Goal: Navigation & Orientation: Find specific page/section

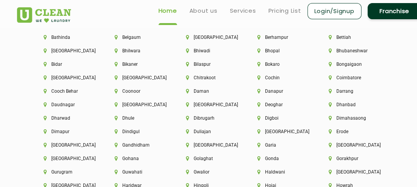
scroll to position [1727, 0]
click at [131, 162] on li "Gohana" at bounding box center [136, 158] width 45 height 5
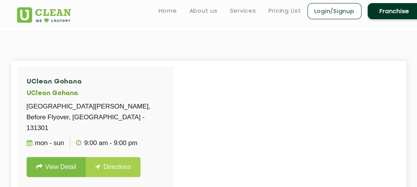
scroll to position [148, 0]
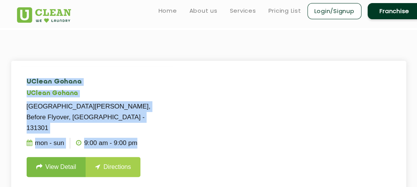
drag, startPoint x: 135, startPoint y: 134, endPoint x: 22, endPoint y: 73, distance: 128.6
click at [22, 73] on li "UClean Gohana UClean Gohana Jind Road, Near Jawahar lal Nehru, Before Flyover, …" at bounding box center [95, 128] width 156 height 123
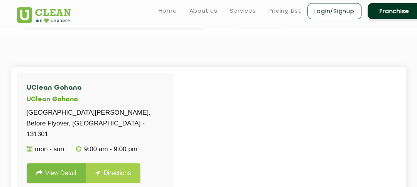
scroll to position [144, 0]
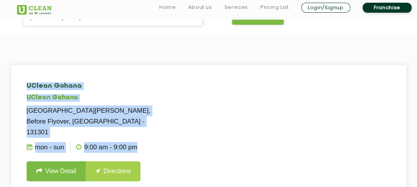
drag, startPoint x: 27, startPoint y: 86, endPoint x: 137, endPoint y: 133, distance: 119.8
click at [137, 133] on li "UClean Gohana UClean Gohana Jind Road, Near Jawahar lal Nehru, Before Flyover, …" at bounding box center [95, 132] width 156 height 123
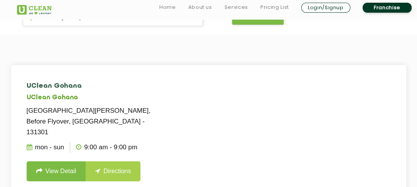
click at [137, 138] on ul "Mon - Sun 9:00 AM - 9:00 PM" at bounding box center [95, 147] width 137 height 19
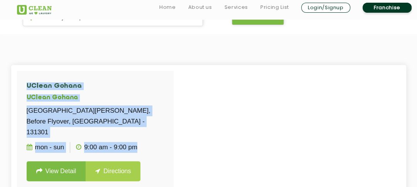
drag, startPoint x: 137, startPoint y: 133, endPoint x: 29, endPoint y: 54, distance: 134.0
click at [29, 54] on section "UClean Gohana UClean Gohana Jind Road, Near Jawahar lal Nehru, Before Flyover, …" at bounding box center [208, 158] width 417 height 249
drag, startPoint x: 29, startPoint y: 54, endPoint x: 149, endPoint y: 144, distance: 149.5
click at [149, 144] on section "UClean Gohana UClean Gohana Jind Road, Near Jawahar lal Nehru, Before Flyover, …" at bounding box center [208, 158] width 417 height 249
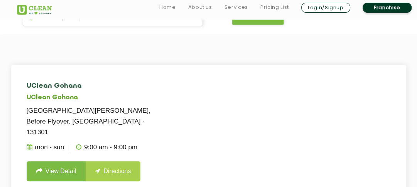
click at [149, 144] on ul "Mon - Sun 9:00 AM - 9:00 PM" at bounding box center [95, 147] width 137 height 19
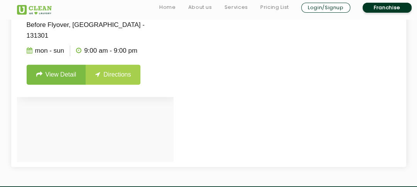
scroll to position [271, 0]
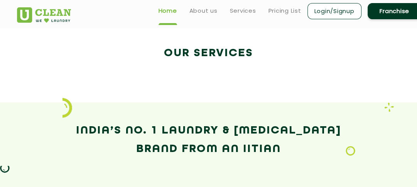
scroll to position [1329, 0]
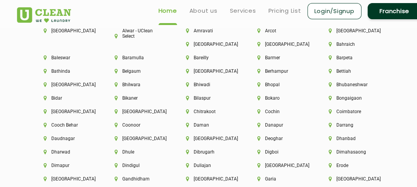
scroll to position [1691, 0]
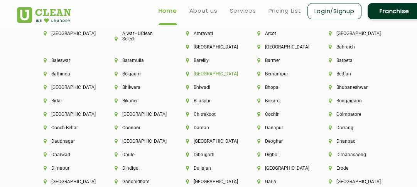
click at [199, 76] on li "[GEOGRAPHIC_DATA]" at bounding box center [208, 73] width 45 height 5
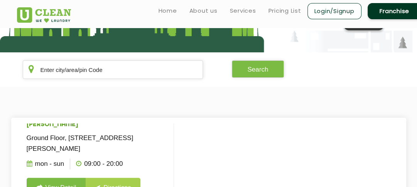
scroll to position [90, 0]
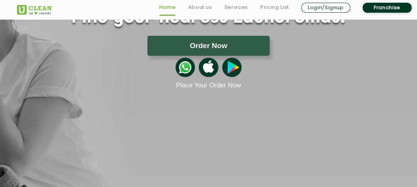
scroll to position [1292, 0]
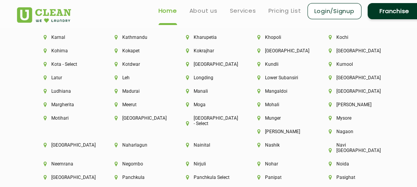
scroll to position [1940, 0]
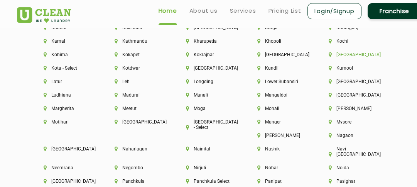
click at [343, 57] on li "[GEOGRAPHIC_DATA]" at bounding box center [350, 54] width 45 height 5
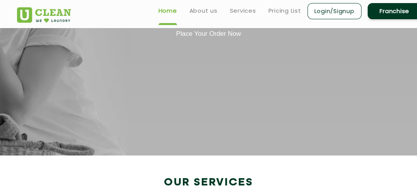
scroll to position [1421, 0]
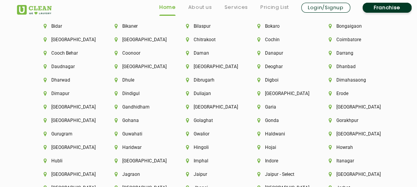
scroll to position [1767, 0]
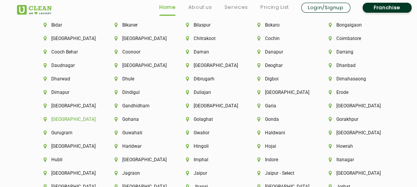
click at [51, 122] on li "[GEOGRAPHIC_DATA]" at bounding box center [66, 119] width 45 height 5
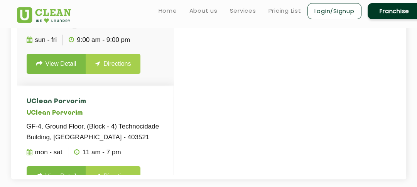
scroll to position [58, 0]
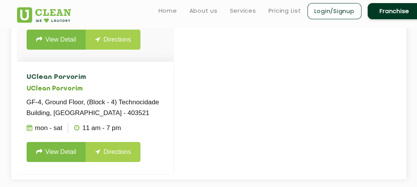
click at [100, 74] on h4 "UClean Porvorim" at bounding box center [95, 78] width 137 height 8
